Goal: Use online tool/utility: Utilize a website feature to perform a specific function

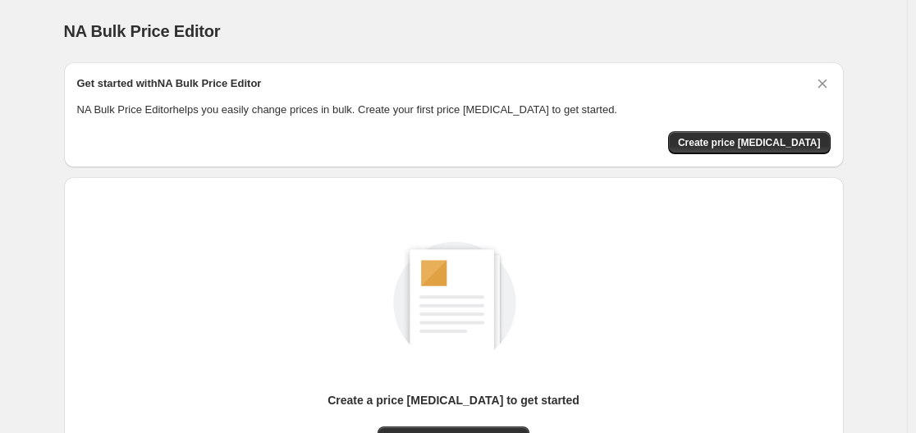
scroll to position [181, 0]
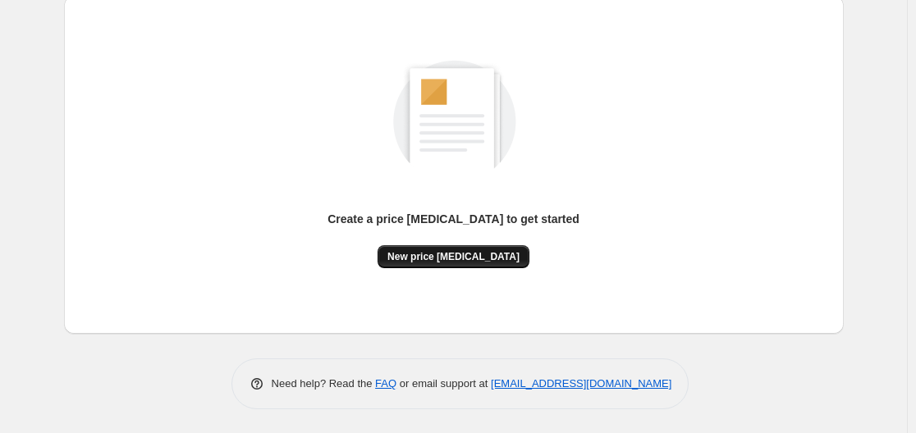
click at [458, 253] on span "New price [MEDICAL_DATA]" at bounding box center [453, 256] width 132 height 13
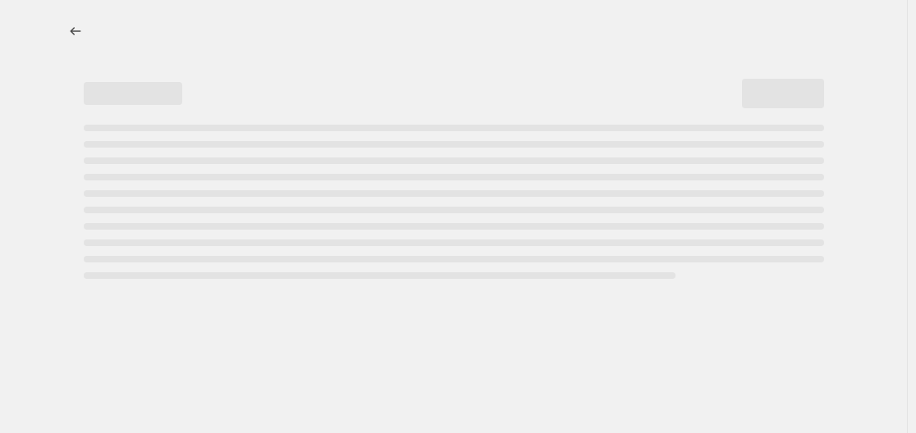
select select "percentage"
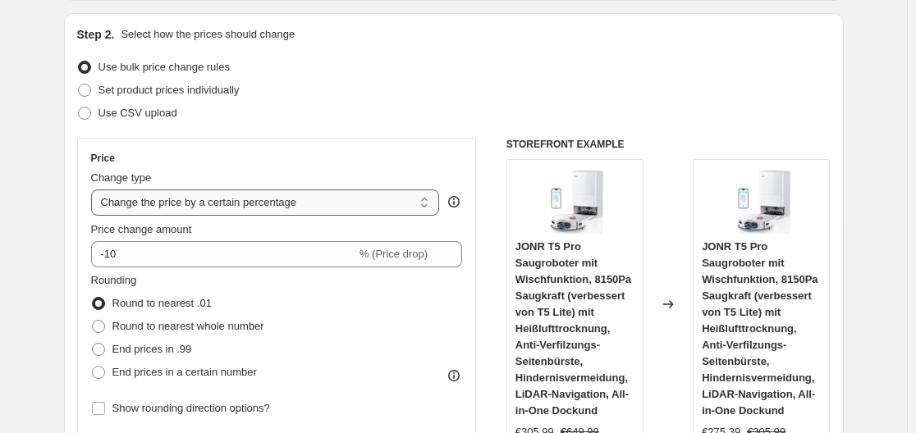
scroll to position [246, 0]
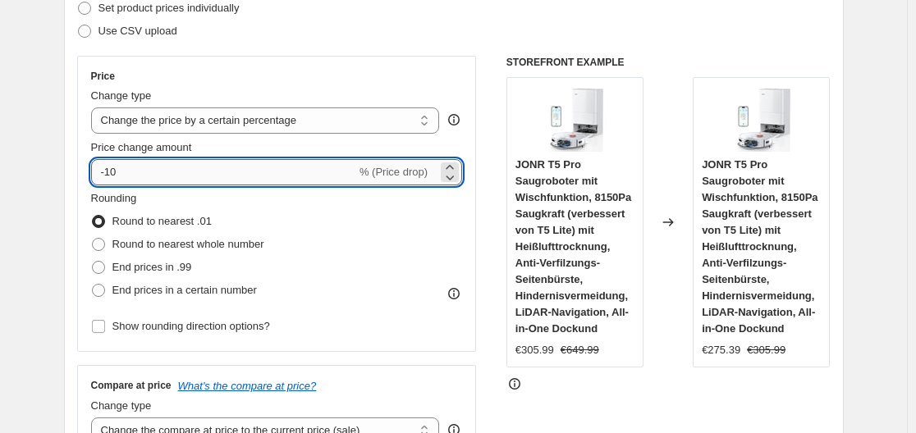
drag, startPoint x: 108, startPoint y: 172, endPoint x: 124, endPoint y: 171, distance: 15.6
click at [124, 171] on input "-10" at bounding box center [223, 172] width 265 height 26
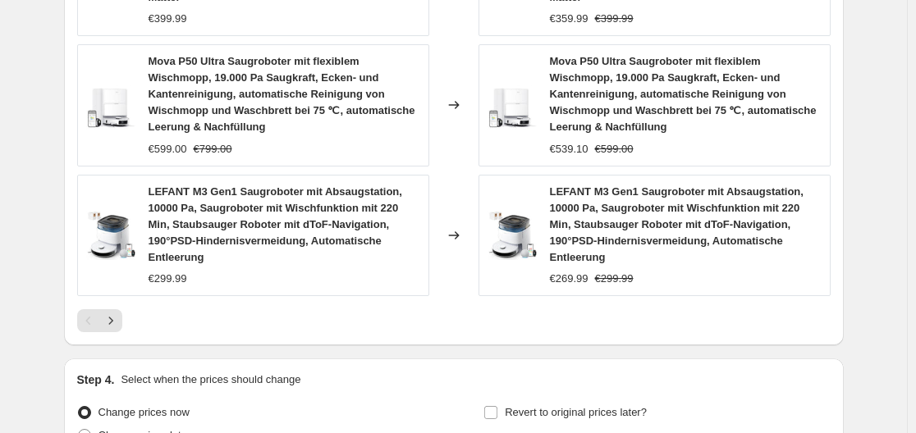
scroll to position [1481, 0]
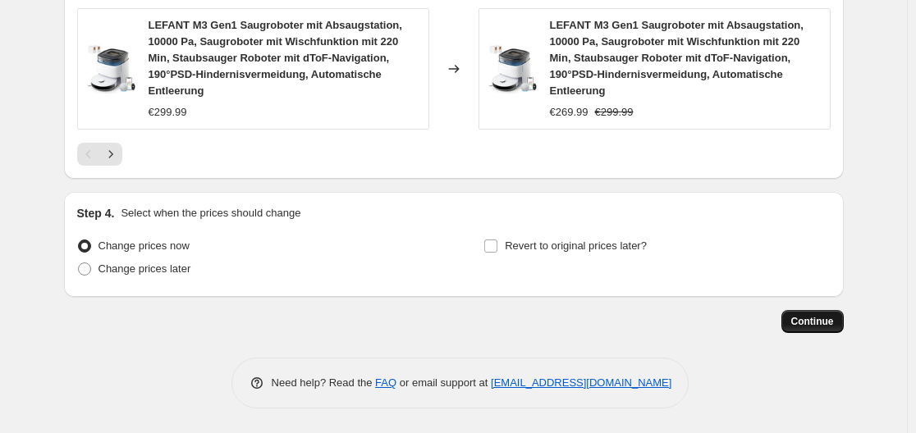
type input "-30"
click at [813, 322] on span "Continue" at bounding box center [812, 321] width 43 height 13
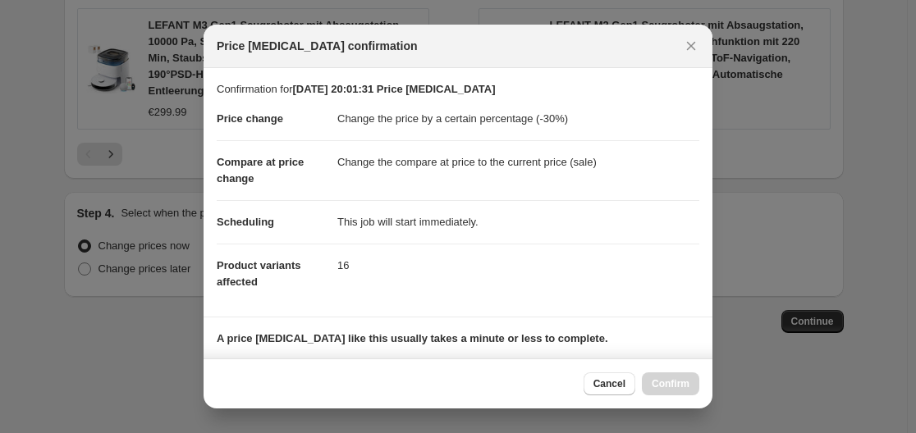
click at [675, 384] on div "Cancel Confirm" at bounding box center [642, 384] width 116 height 23
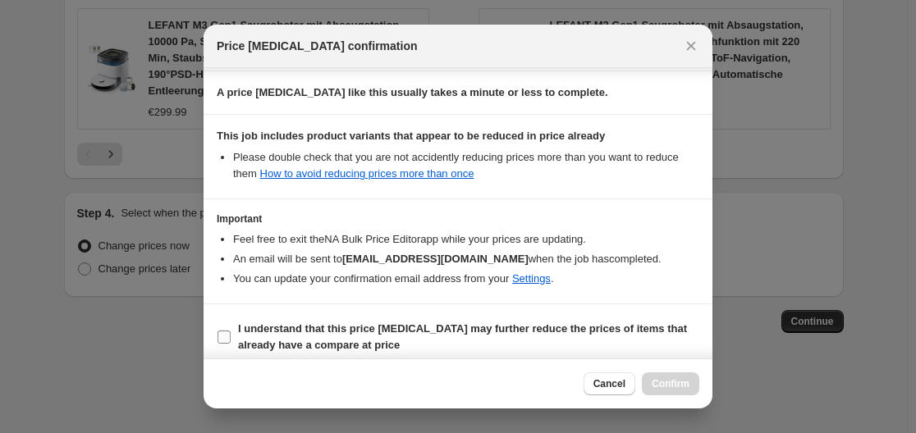
drag, startPoint x: 222, startPoint y: 331, endPoint x: 273, endPoint y: 330, distance: 50.1
click at [223, 331] on input "I understand that this price [MEDICAL_DATA] may further reduce the prices of it…" at bounding box center [224, 337] width 13 height 13
checkbox input "true"
click at [686, 385] on span "Confirm" at bounding box center [671, 384] width 38 height 13
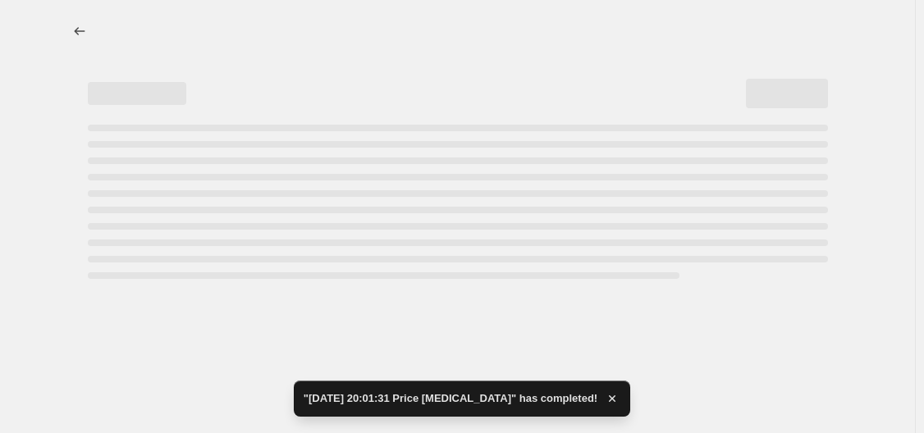
select select "percentage"
